Goal: Transaction & Acquisition: Purchase product/service

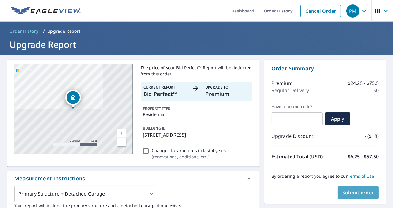
click at [350, 192] on span "Submit order" at bounding box center [358, 192] width 32 height 7
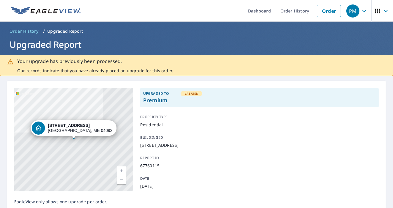
click at [142, 73] on p "Our records indicate that you have already placed an upgrade for this order." at bounding box center [95, 71] width 156 height 6
click at [290, 9] on link "Order History" at bounding box center [294, 11] width 38 height 22
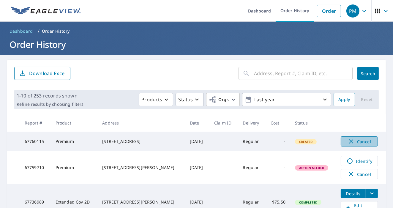
click at [353, 142] on span "Cancel" at bounding box center [359, 141] width 25 height 7
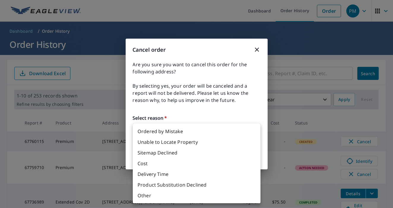
click at [253, 132] on body "PM PM Dashboard Order History Order PM Dashboard / Order History Order History …" at bounding box center [196, 104] width 393 height 208
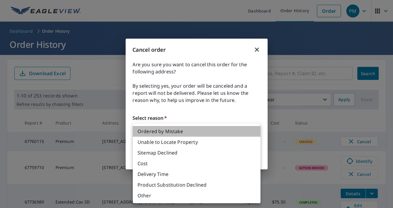
click at [170, 133] on li "Ordered by Mistake" at bounding box center [197, 131] width 128 height 11
type input "30"
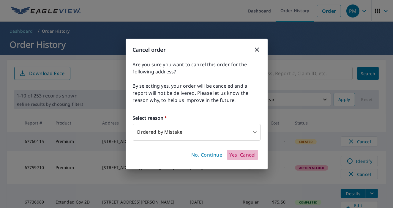
click at [241, 155] on span "Yes, Cancel" at bounding box center [242, 155] width 26 height 7
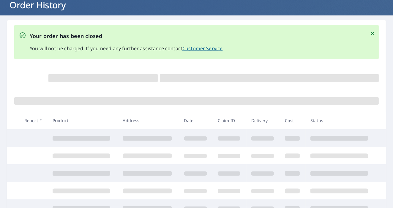
scroll to position [40, 0]
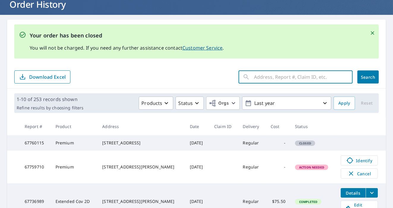
click at [287, 80] on input "text" at bounding box center [303, 77] width 99 height 17
type input "75 old farm"
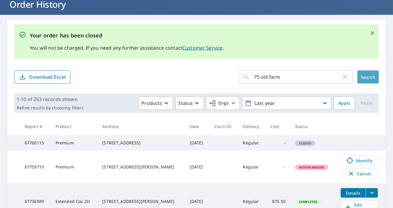
click at [366, 78] on span "Search" at bounding box center [368, 77] width 12 height 6
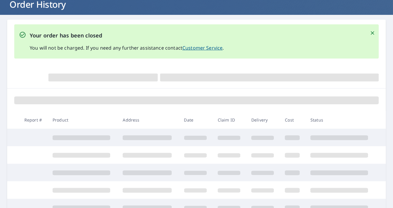
scroll to position [40, 0]
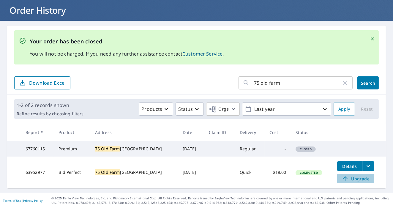
click at [353, 180] on span "Upgrade" at bounding box center [355, 178] width 30 height 7
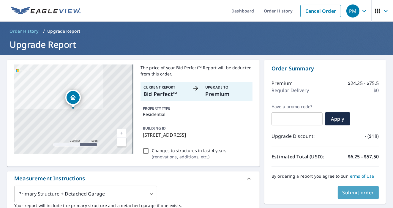
click at [350, 193] on span "Submit order" at bounding box center [358, 192] width 32 height 7
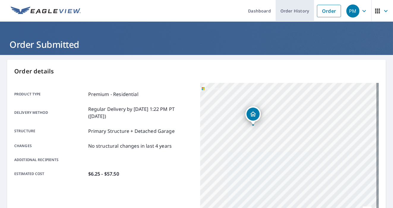
click at [285, 13] on link "Order History" at bounding box center [294, 11] width 38 height 22
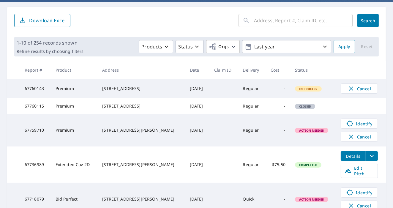
scroll to position [56, 0]
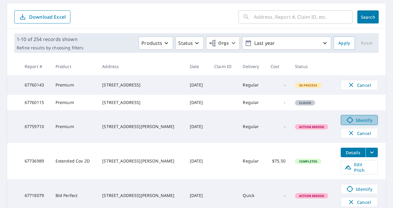
click at [355, 123] on span "Identify" at bounding box center [358, 119] width 29 height 7
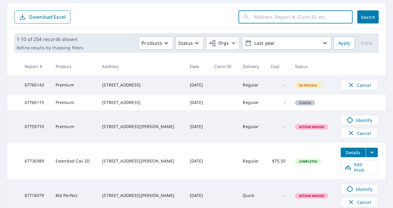
click at [282, 17] on input "text" at bounding box center [303, 17] width 99 height 17
type input "75"
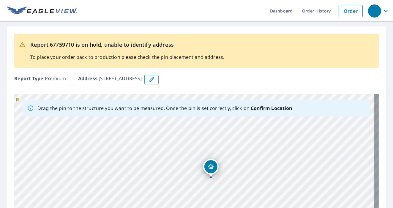
drag, startPoint x: 222, startPoint y: 147, endPoint x: 212, endPoint y: 163, distance: 19.2
click at [387, 171] on div "Report 67759710 is on hold, unable to identify address To place your order back…" at bounding box center [196, 157] width 393 height 270
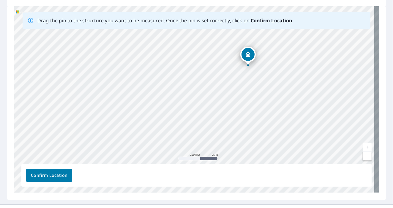
scroll to position [99, 0]
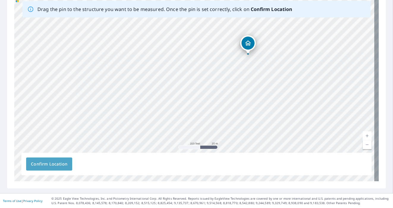
click at [51, 162] on span "Confirm Location" at bounding box center [49, 163] width 36 height 7
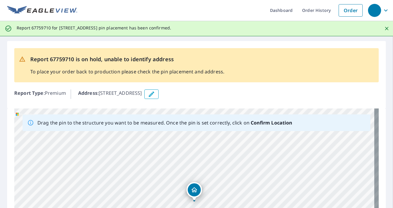
scroll to position [0, 0]
